Goal: Task Accomplishment & Management: Use online tool/utility

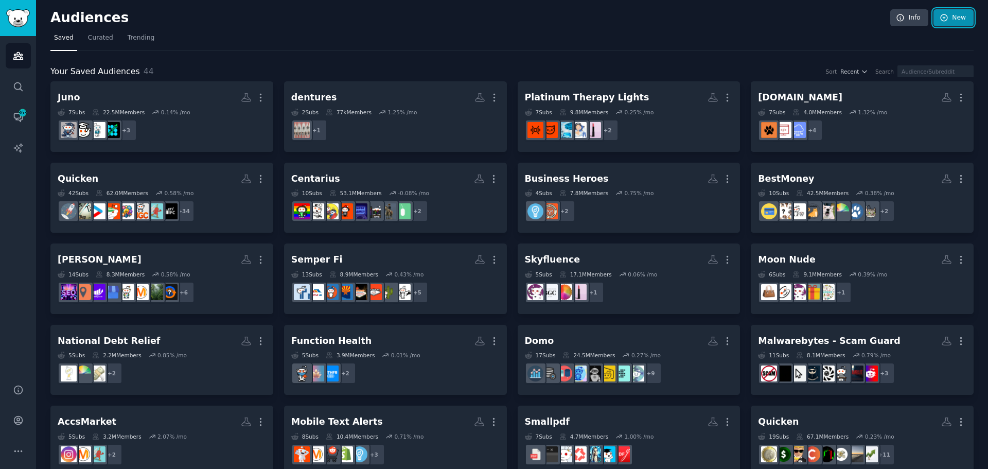
click at [960, 13] on link "New" at bounding box center [953, 17] width 40 height 17
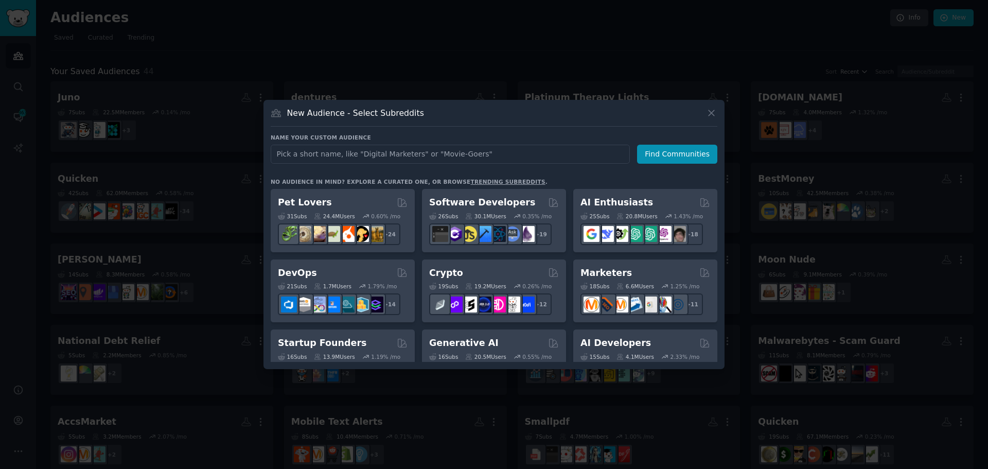
click at [481, 152] on input "text" at bounding box center [450, 154] width 359 height 19
type input "NoFraud"
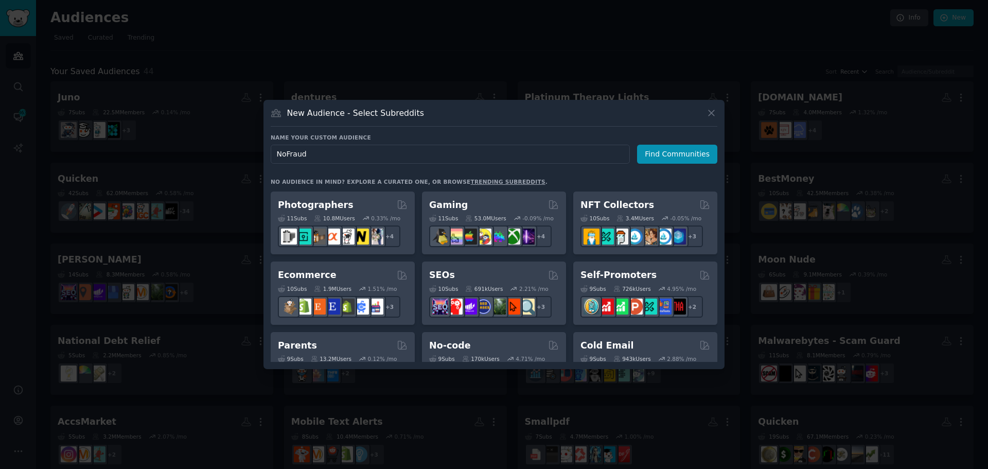
scroll to position [360, 0]
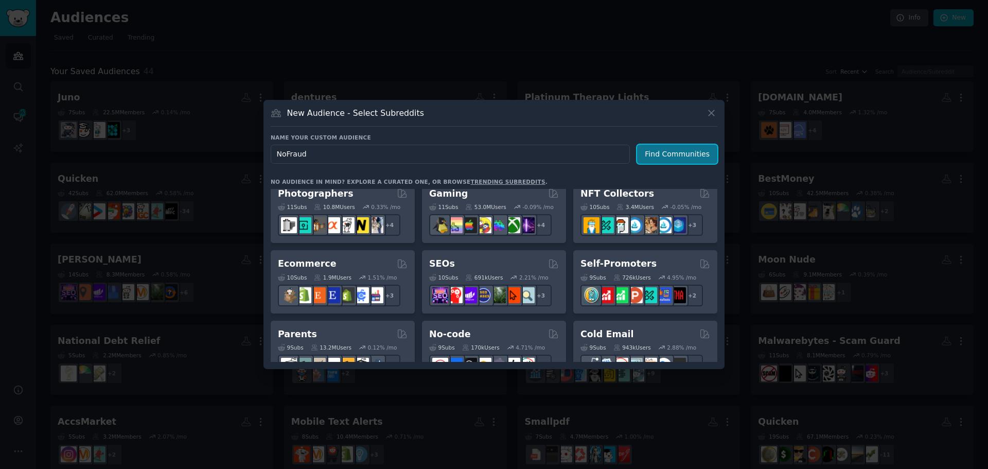
click at [675, 156] on button "Find Communities" at bounding box center [677, 154] width 80 height 19
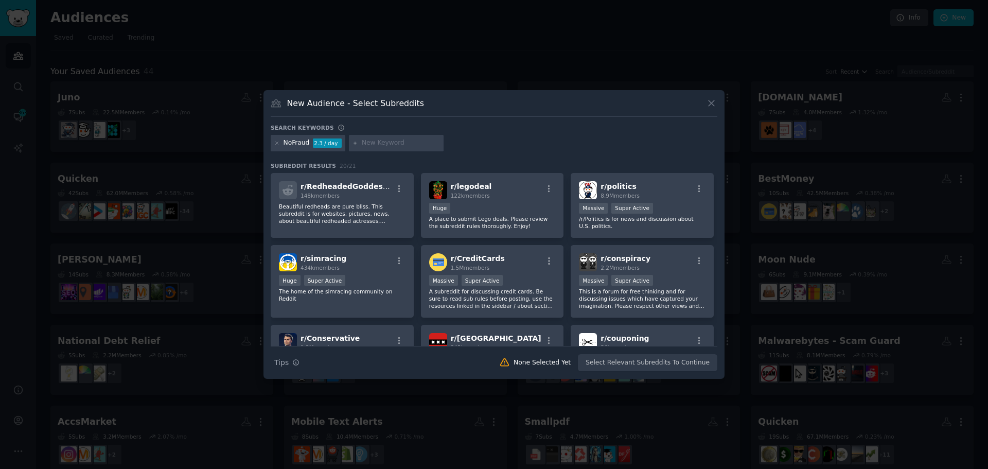
click at [403, 142] on input "text" at bounding box center [401, 142] width 78 height 9
type input "shopifyfraud"
type input "ecommerce"
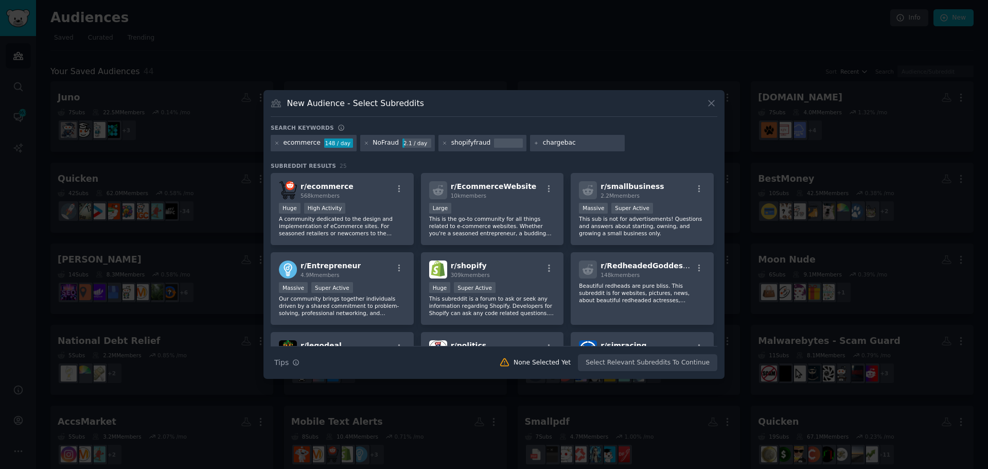
type input "chargeback"
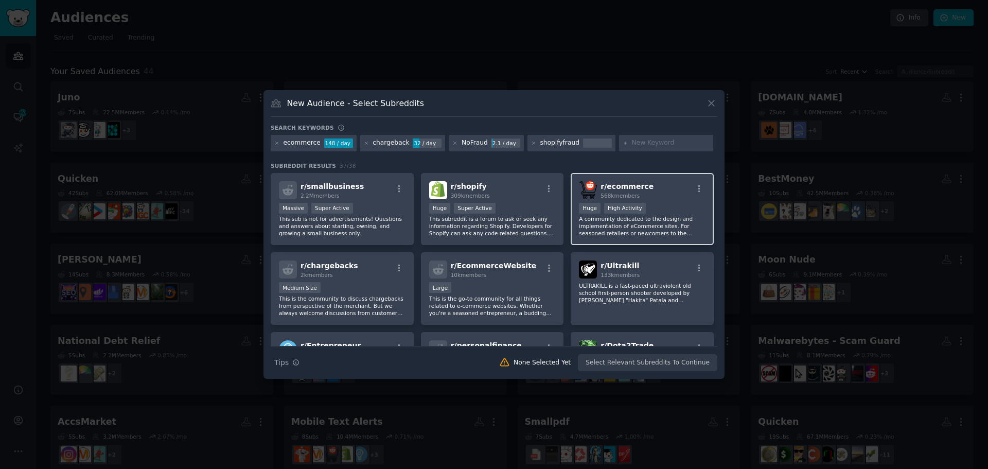
click at [657, 186] on div "r/ ecommerce 568k members" at bounding box center [642, 190] width 127 height 18
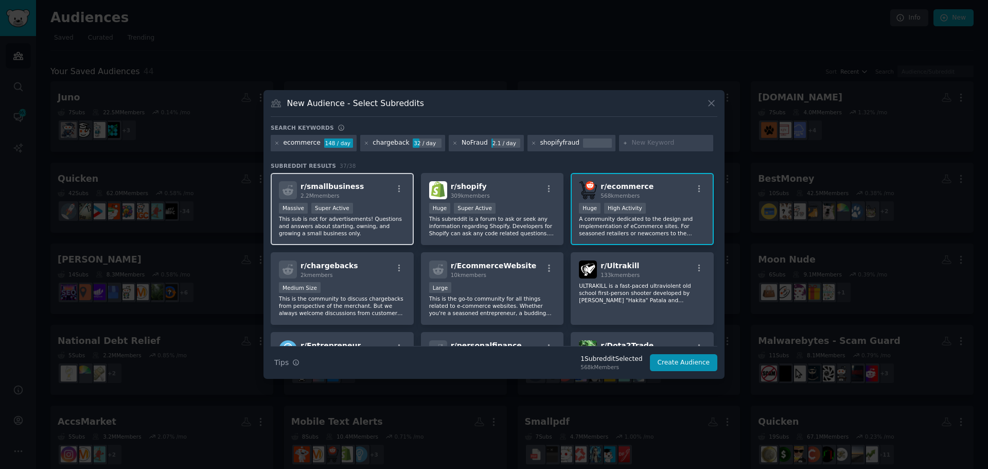
click at [354, 203] on div "Massive Super Active" at bounding box center [342, 209] width 127 height 13
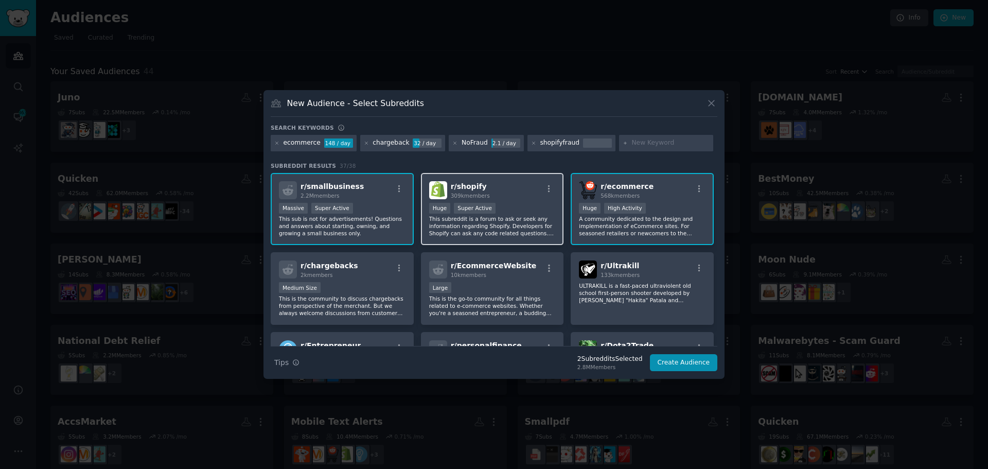
click at [519, 186] on div "r/ shopify 309k members" at bounding box center [492, 190] width 127 height 18
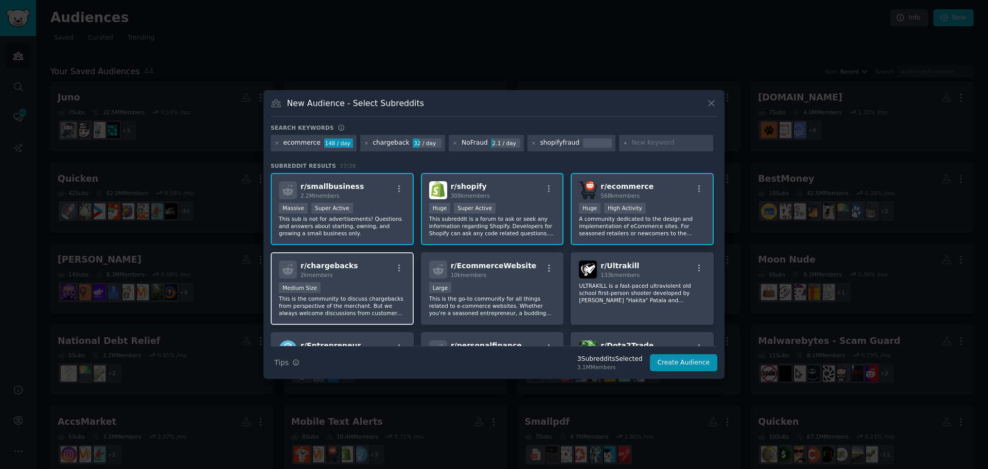
click at [371, 281] on div "r/ chargebacks 2k members Medium Size This is the community to discuss chargeba…" at bounding box center [342, 288] width 143 height 73
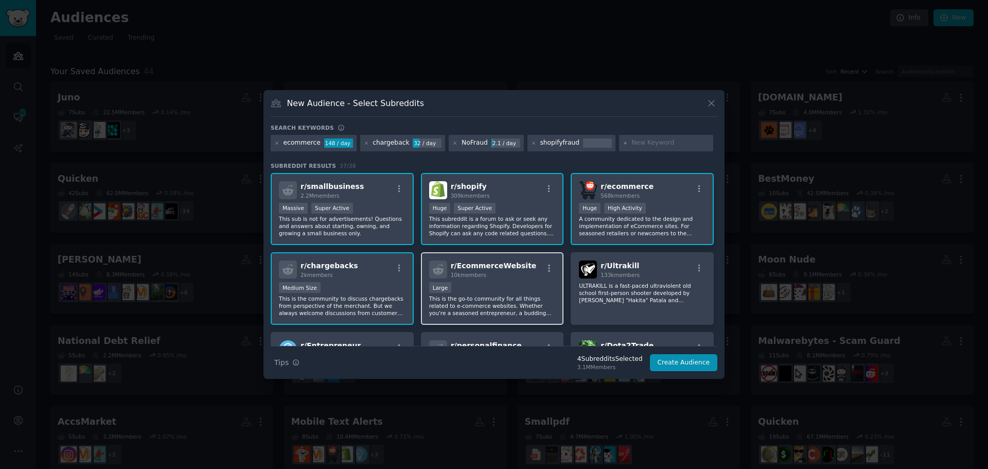
click at [505, 285] on div "10,000 - 100,000 members Large" at bounding box center [492, 288] width 127 height 13
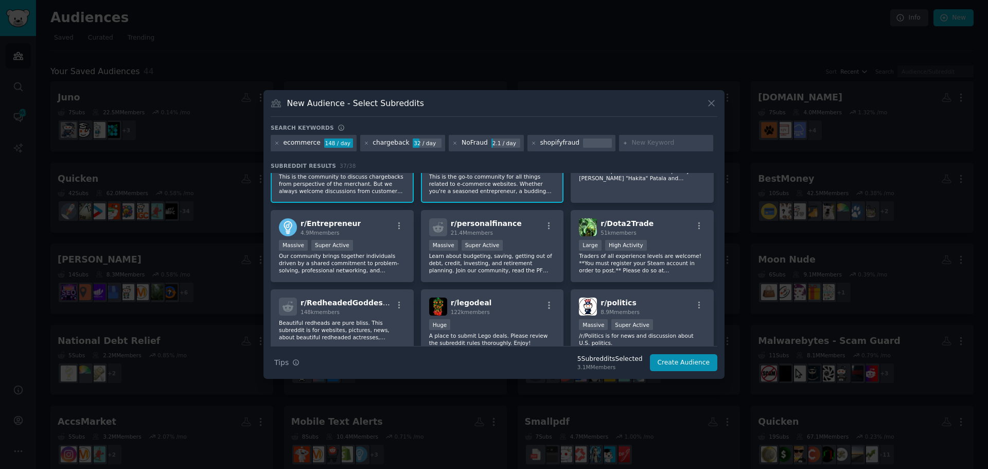
scroll to position [154, 0]
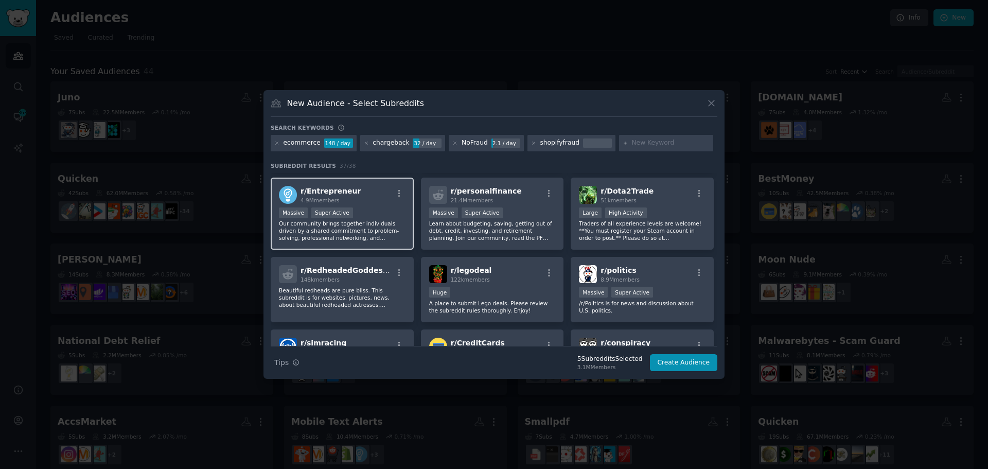
click at [380, 224] on p "Our community brings together individuals driven by a shared commitment to prob…" at bounding box center [342, 231] width 127 height 22
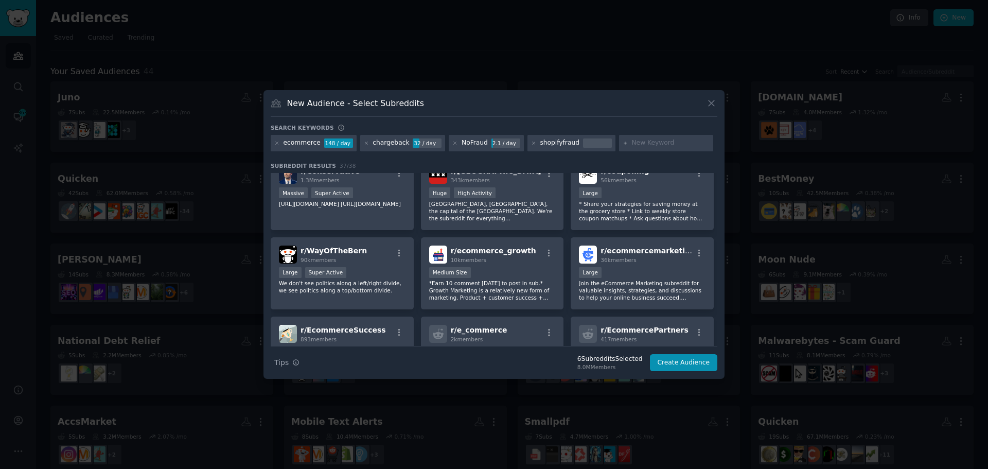
scroll to position [463, 0]
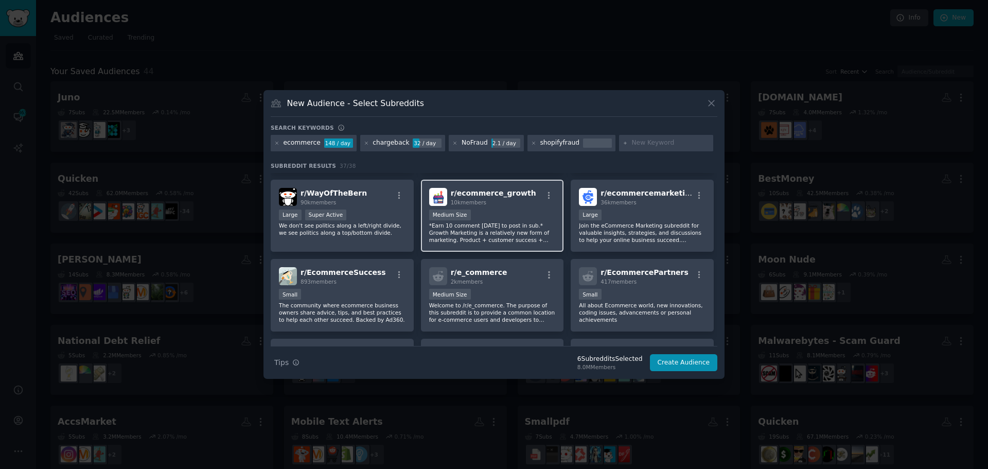
click at [499, 209] on div "Medium Size" at bounding box center [492, 215] width 127 height 13
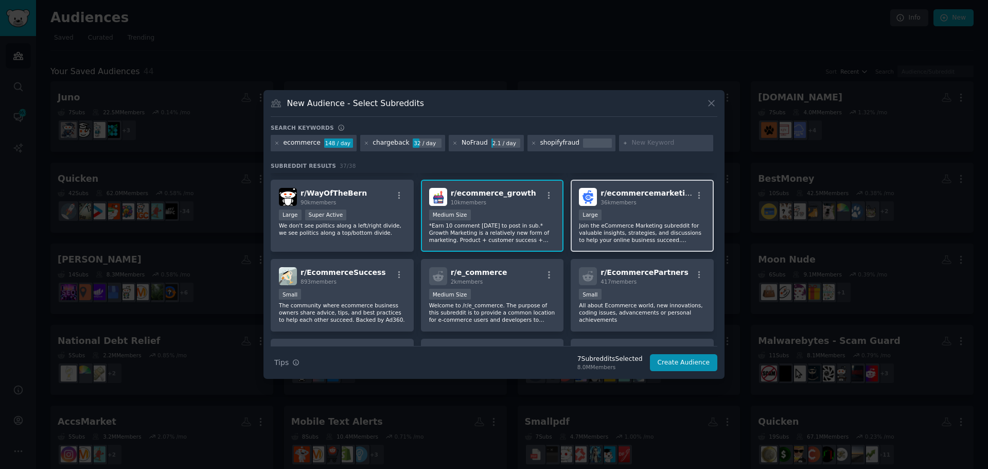
click at [646, 207] on div "r/ ecommercemarketing 36k members 10,000 - 100,000 members Large Join the eComm…" at bounding box center [641, 216] width 143 height 73
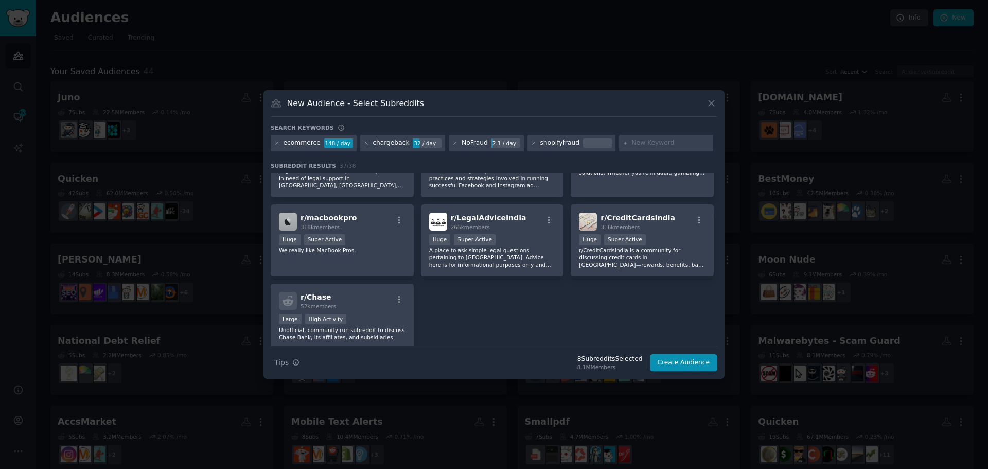
scroll to position [862, 0]
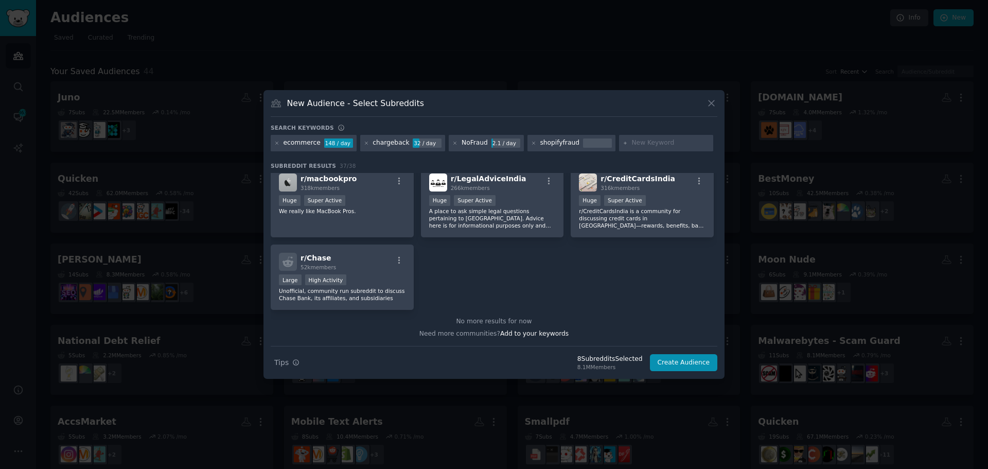
click at [638, 142] on input "text" at bounding box center [670, 142] width 78 height 9
type input "ecomer"
click at [688, 358] on button "Create Audience" at bounding box center [684, 362] width 68 height 17
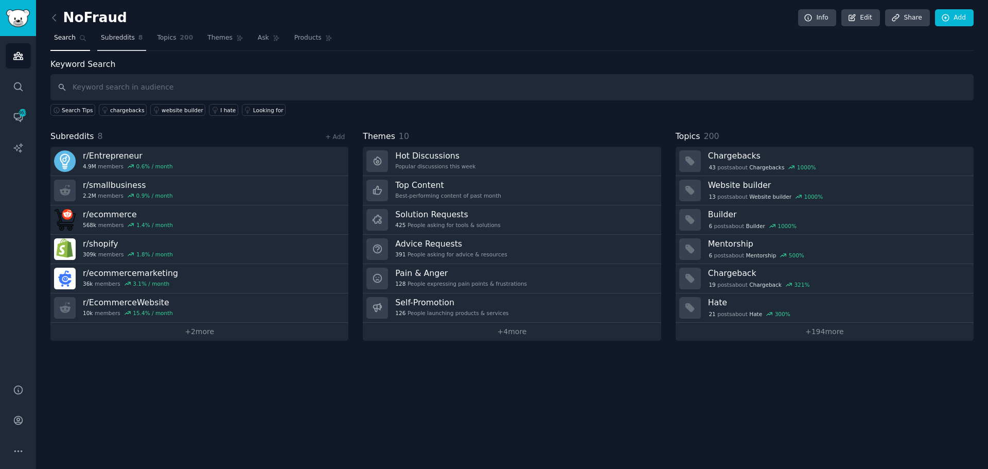
click at [106, 41] on span "Subreddits" at bounding box center [118, 37] width 34 height 9
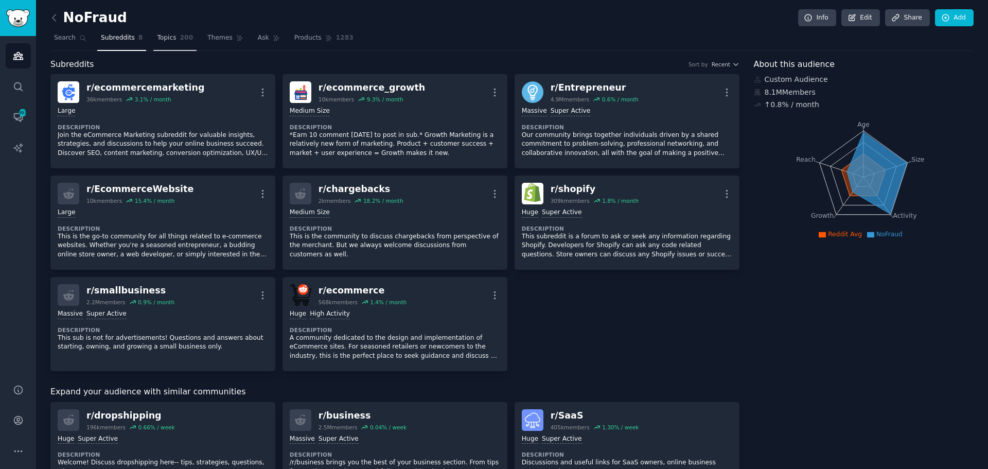
click at [165, 45] on link "Topics 200" at bounding box center [174, 40] width 43 height 21
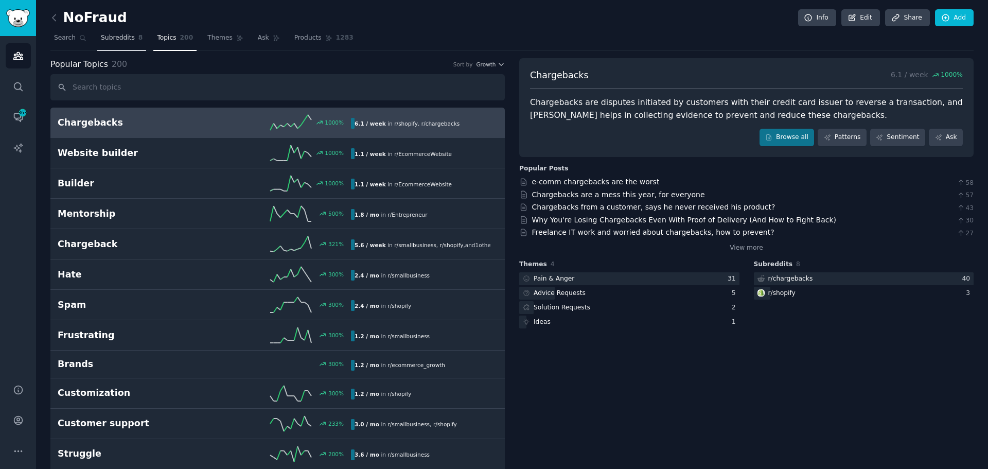
click at [129, 40] on link "Subreddits 8" at bounding box center [121, 40] width 49 height 21
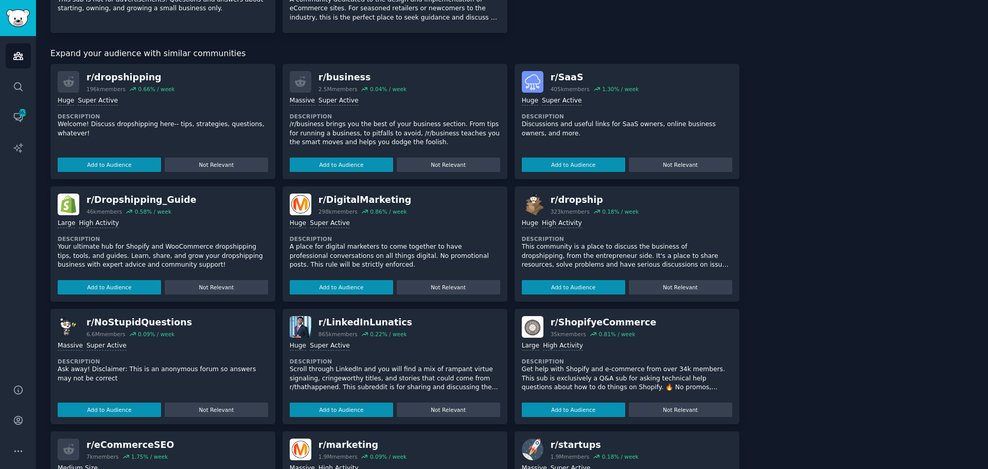
scroll to position [360, 0]
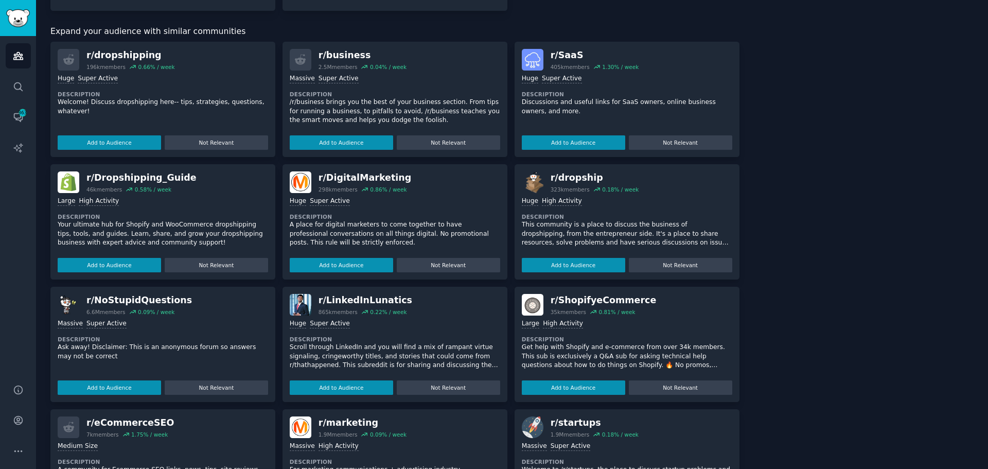
click at [90, 69] on div "196k members" at bounding box center [105, 66] width 39 height 7
click at [633, 330] on div "Large High Activity Description Get help with Shopify and e-commerce from over …" at bounding box center [627, 354] width 210 height 79
click at [568, 387] on button "Add to Audience" at bounding box center [573, 387] width 103 height 14
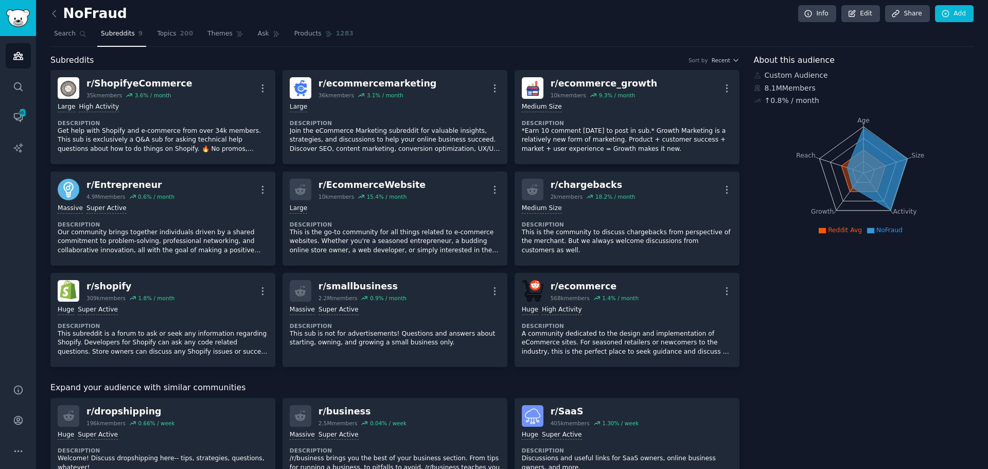
scroll to position [0, 0]
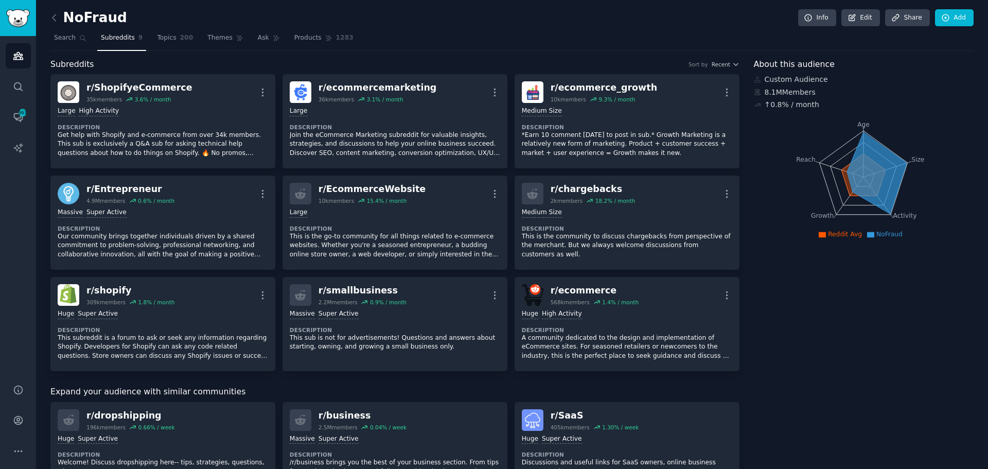
drag, startPoint x: 169, startPoint y: 31, endPoint x: 1, endPoint y: 155, distance: 209.7
click at [169, 31] on link "Topics 200" at bounding box center [174, 40] width 43 height 21
